Goal: Task Accomplishment & Management: Use online tool/utility

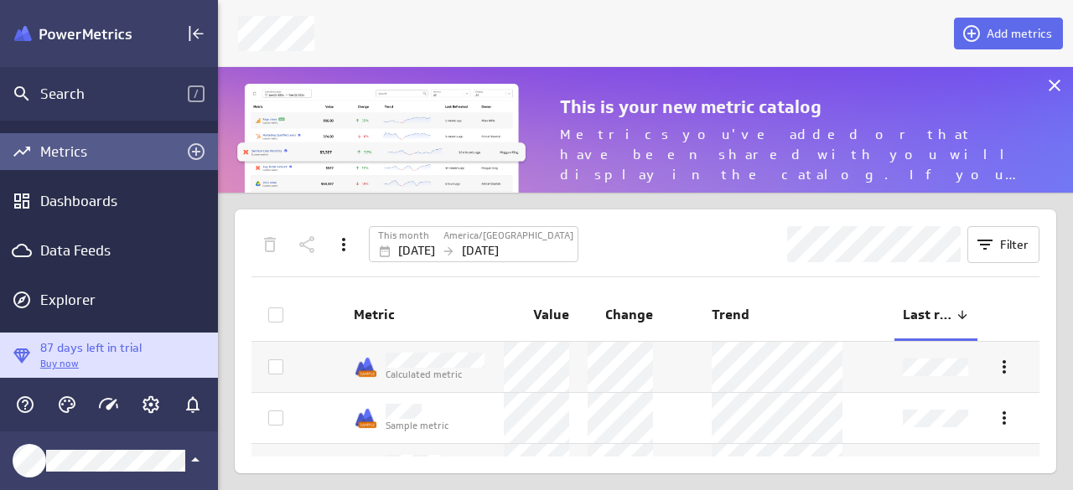
scroll to position [516, 880]
click at [119, 201] on div "Dashboards" at bounding box center [108, 201] width 137 height 18
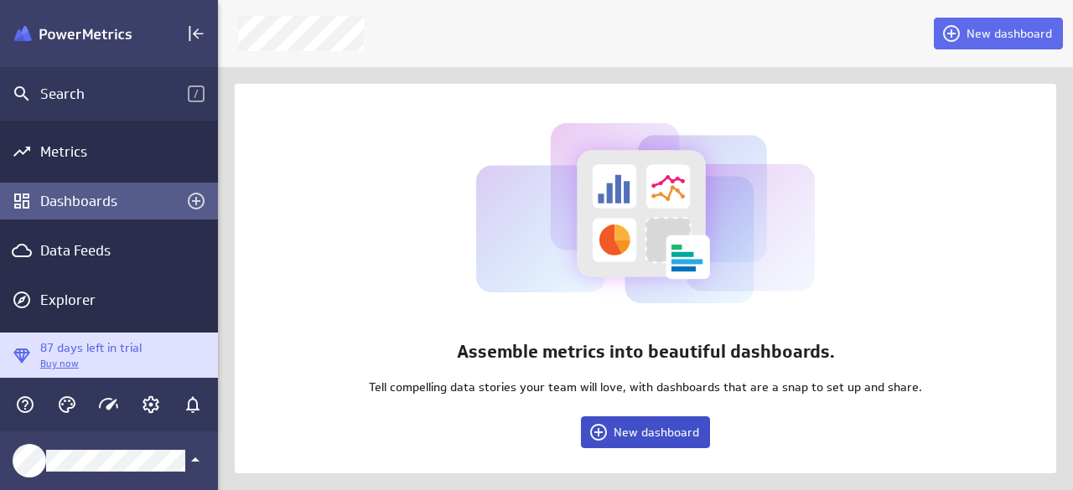
click at [641, 425] on span "New dashboard" at bounding box center [655, 432] width 85 height 15
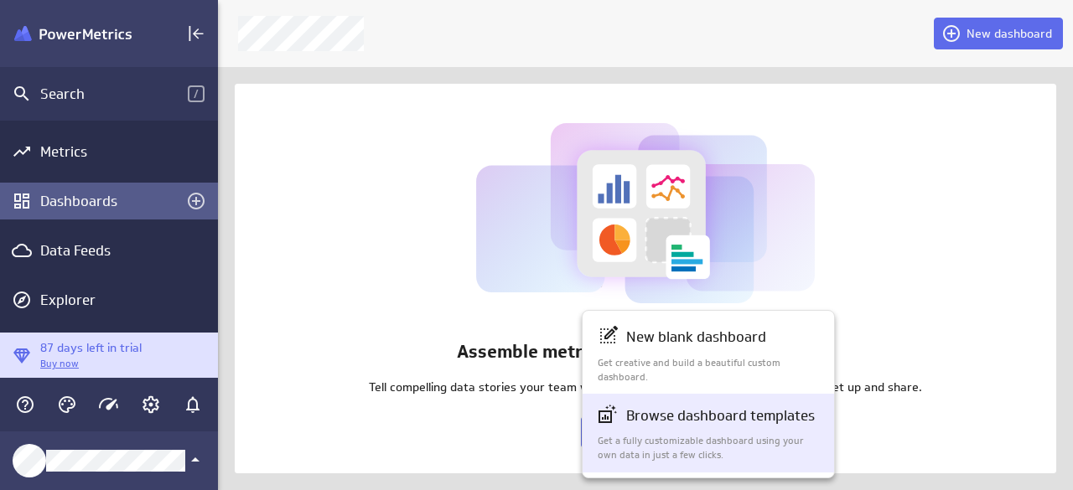
click at [654, 434] on p "Get a fully customizable dashboard using your own data in just a few clicks." at bounding box center [709, 448] width 223 height 28
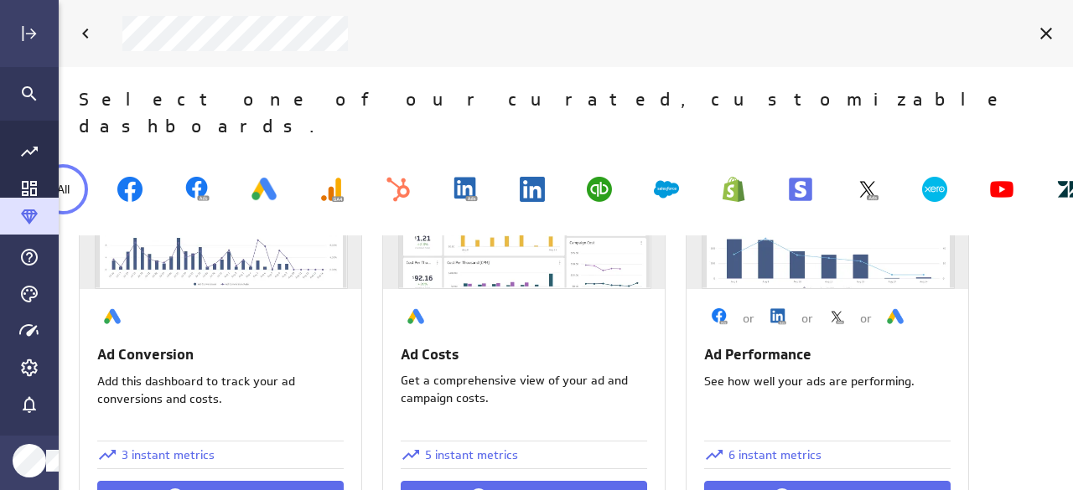
scroll to position [39, 0]
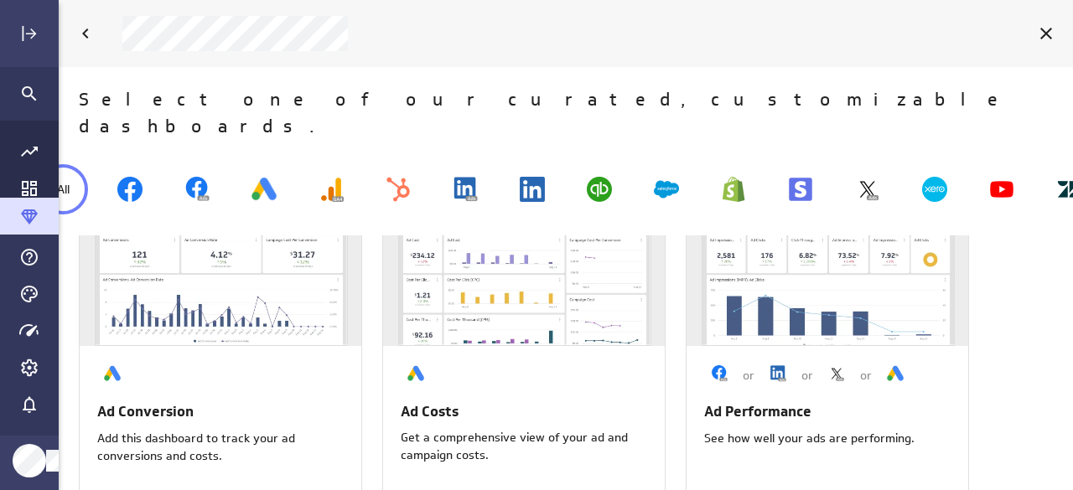
click at [88, 18] on div at bounding box center [89, 33] width 44 height 37
click at [88, 24] on icon "Back" at bounding box center [85, 33] width 20 height 20
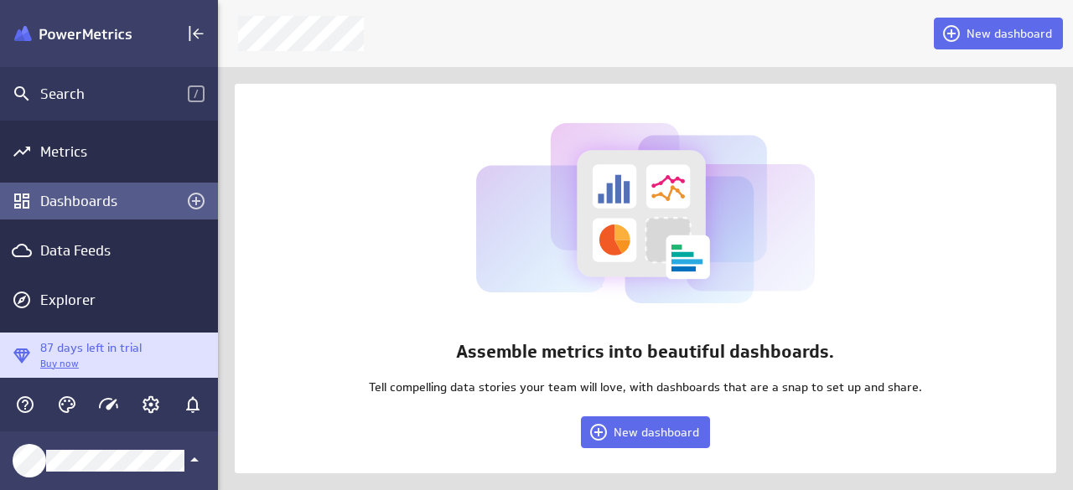
scroll to position [8, 8]
click at [673, 438] on span "New dashboard" at bounding box center [655, 432] width 85 height 15
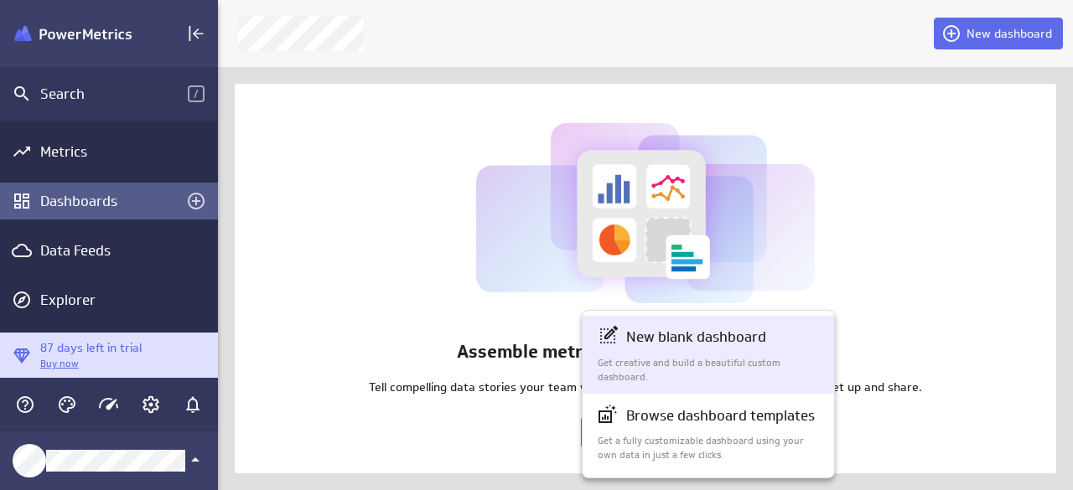
click at [670, 354] on div "New blank dashboard Get creative and build a beautiful custom dashboard." at bounding box center [709, 355] width 223 height 58
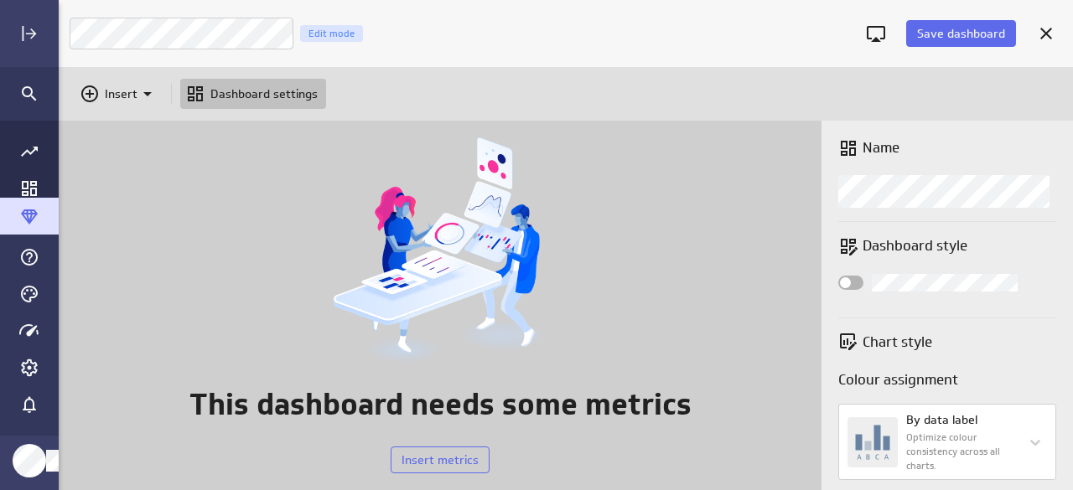
scroll to position [8, 8]
click at [847, 285] on span "Widget Properties" at bounding box center [845, 282] width 11 height 11
click at [0, 0] on input "Widget Properties" at bounding box center [0, 0] width 0 height 0
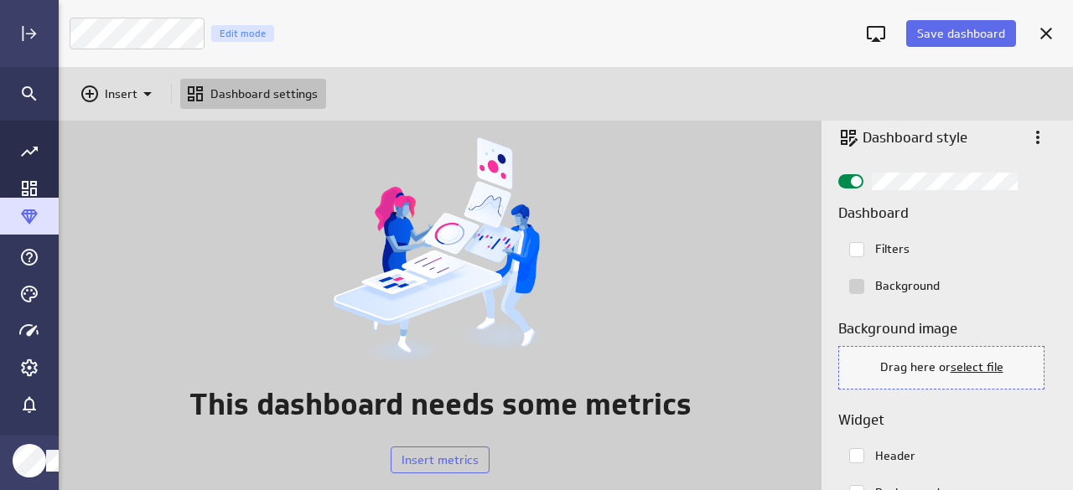
scroll to position [117, 0]
click at [153, 86] on icon "Insert" at bounding box center [147, 94] width 20 height 20
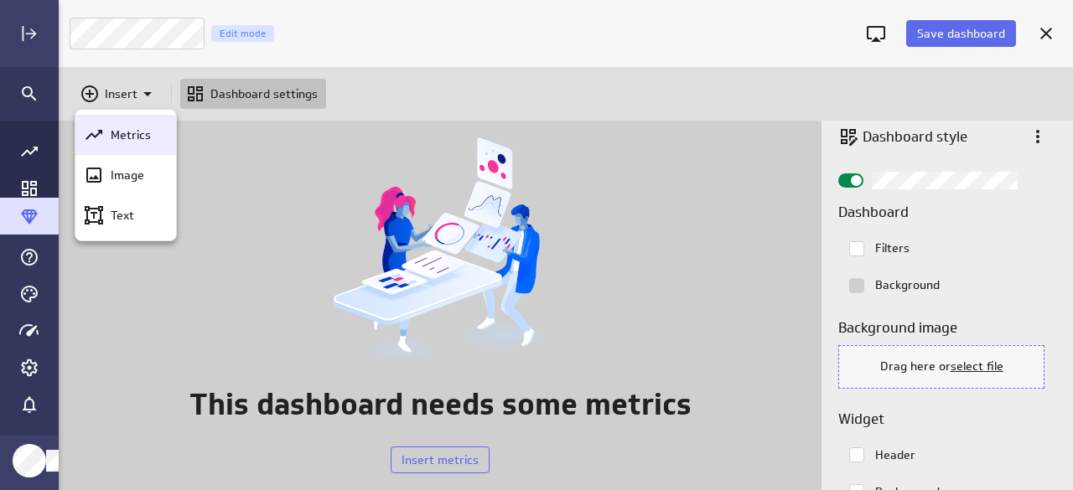
click at [134, 127] on p "Metrics" at bounding box center [131, 136] width 40 height 18
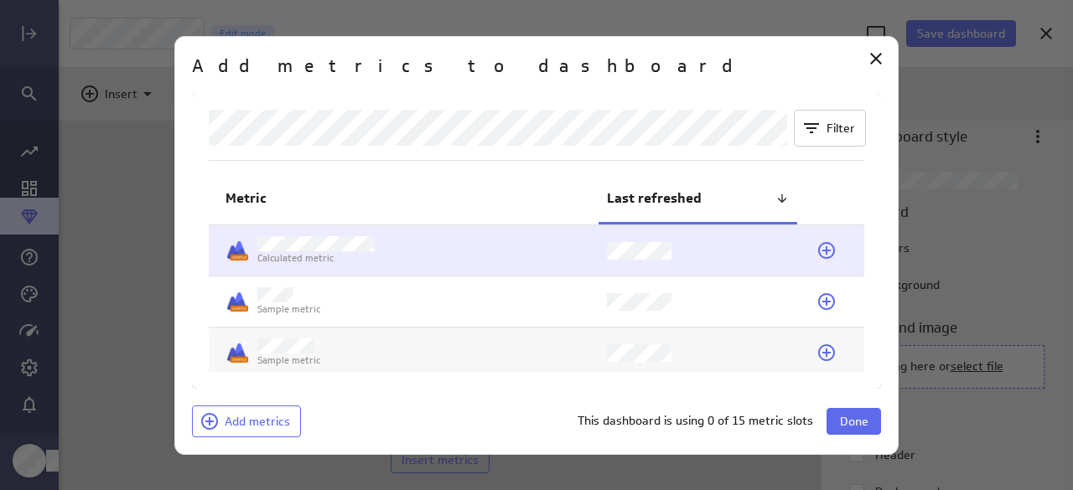
click at [688, 230] on td at bounding box center [697, 250] width 199 height 50
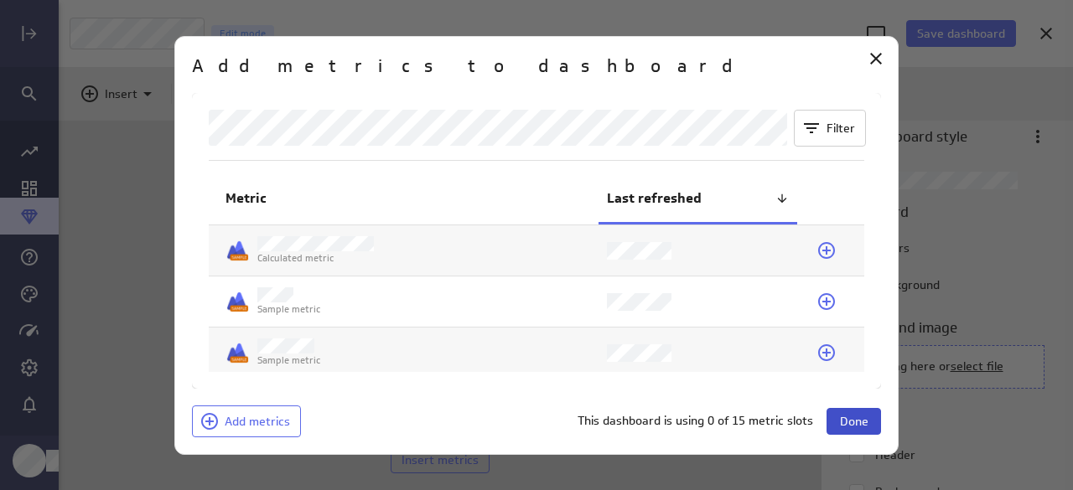
click at [856, 415] on span "Done" at bounding box center [854, 421] width 28 height 15
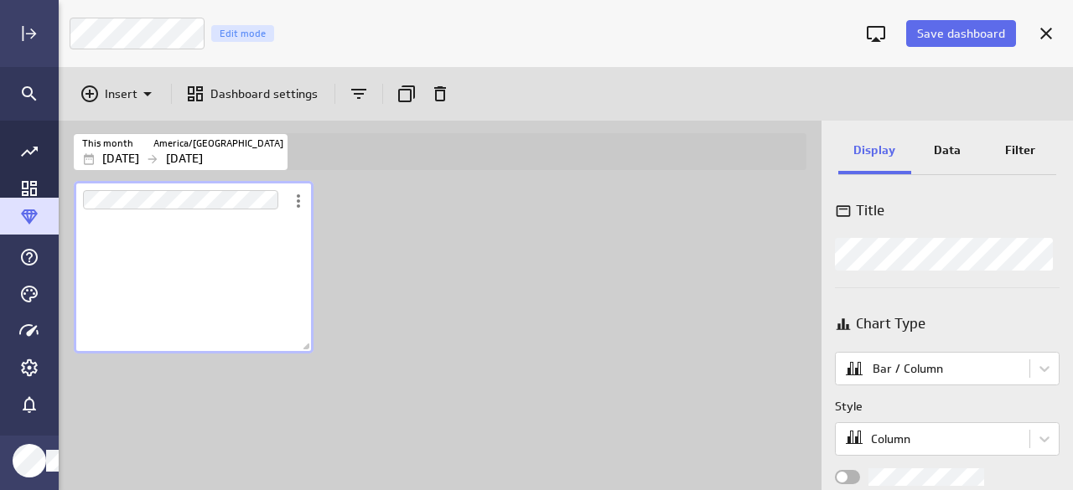
scroll to position [136, 241]
